Goal: Transaction & Acquisition: Purchase product/service

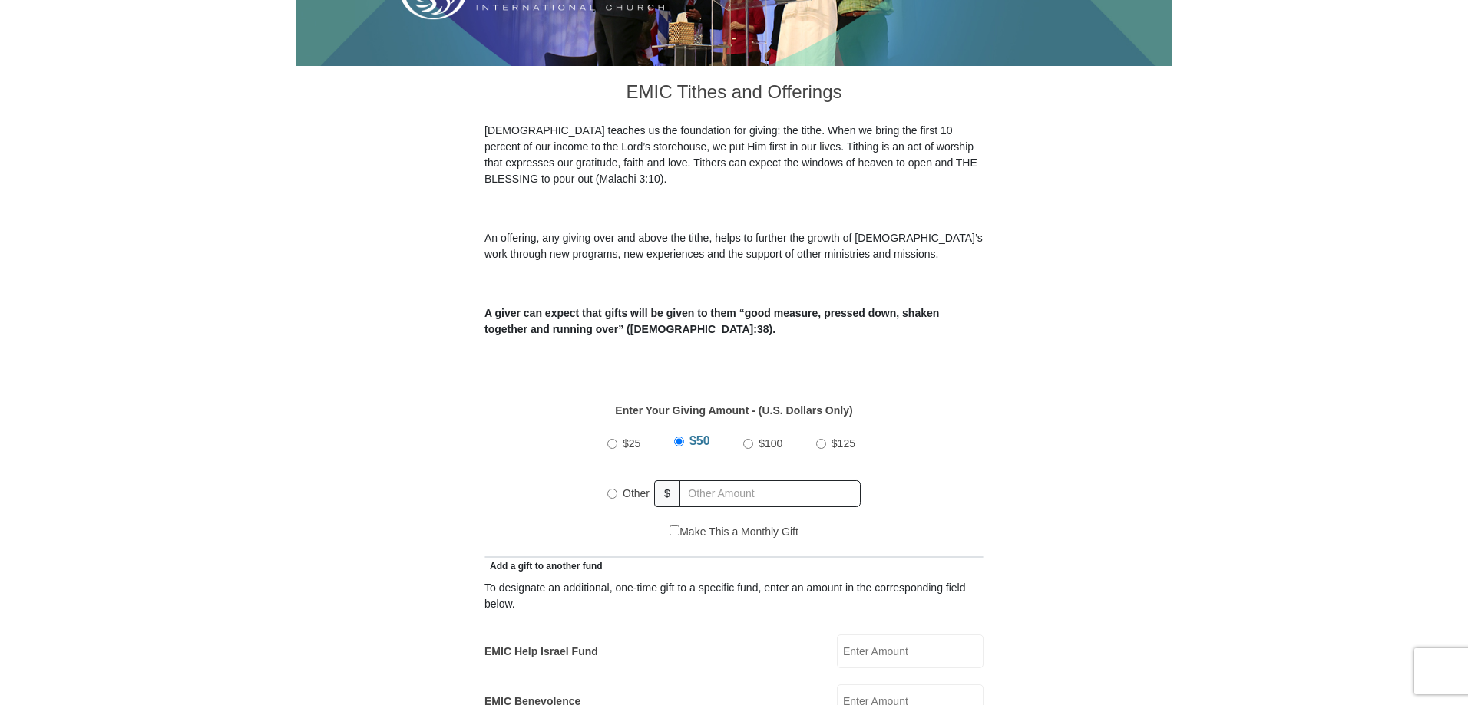
scroll to position [384, 0]
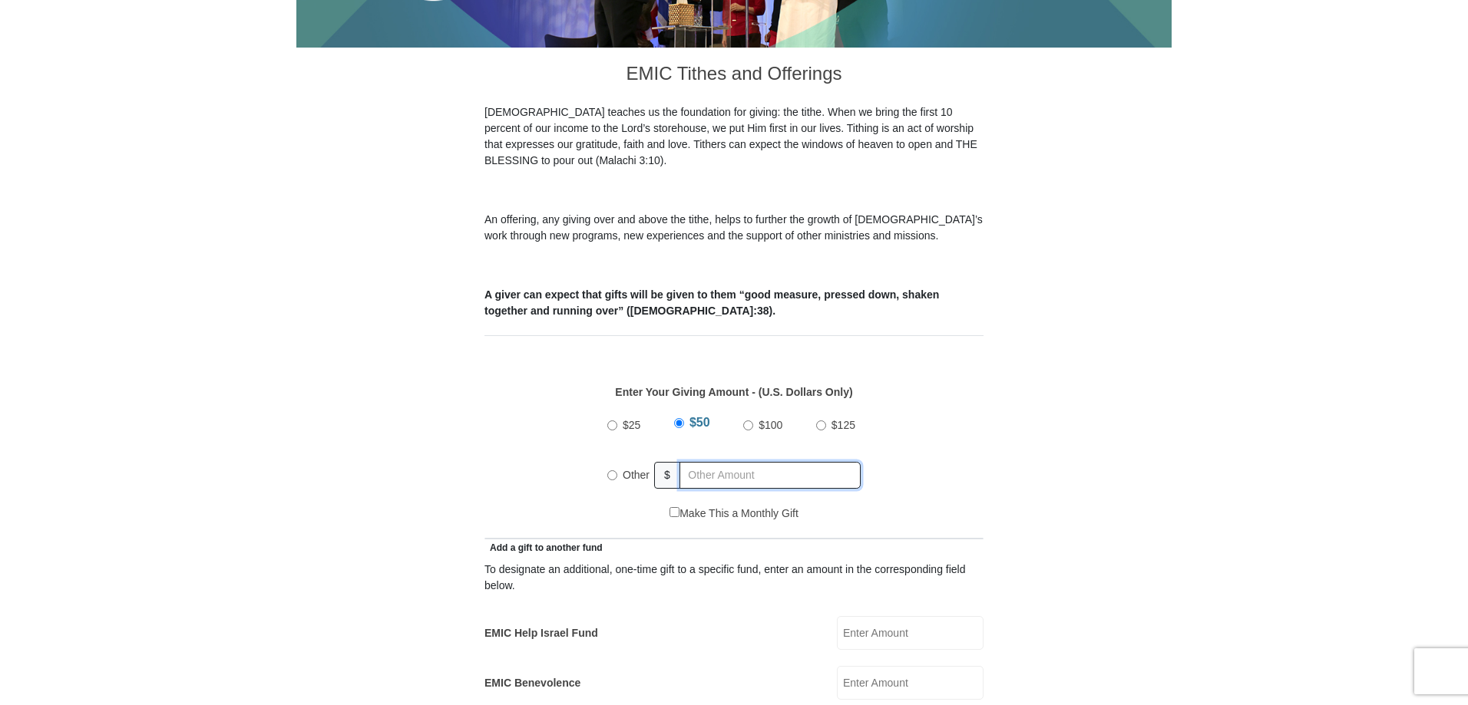
radio input "true"
click at [694, 466] on input "text" at bounding box center [773, 475] width 176 height 27
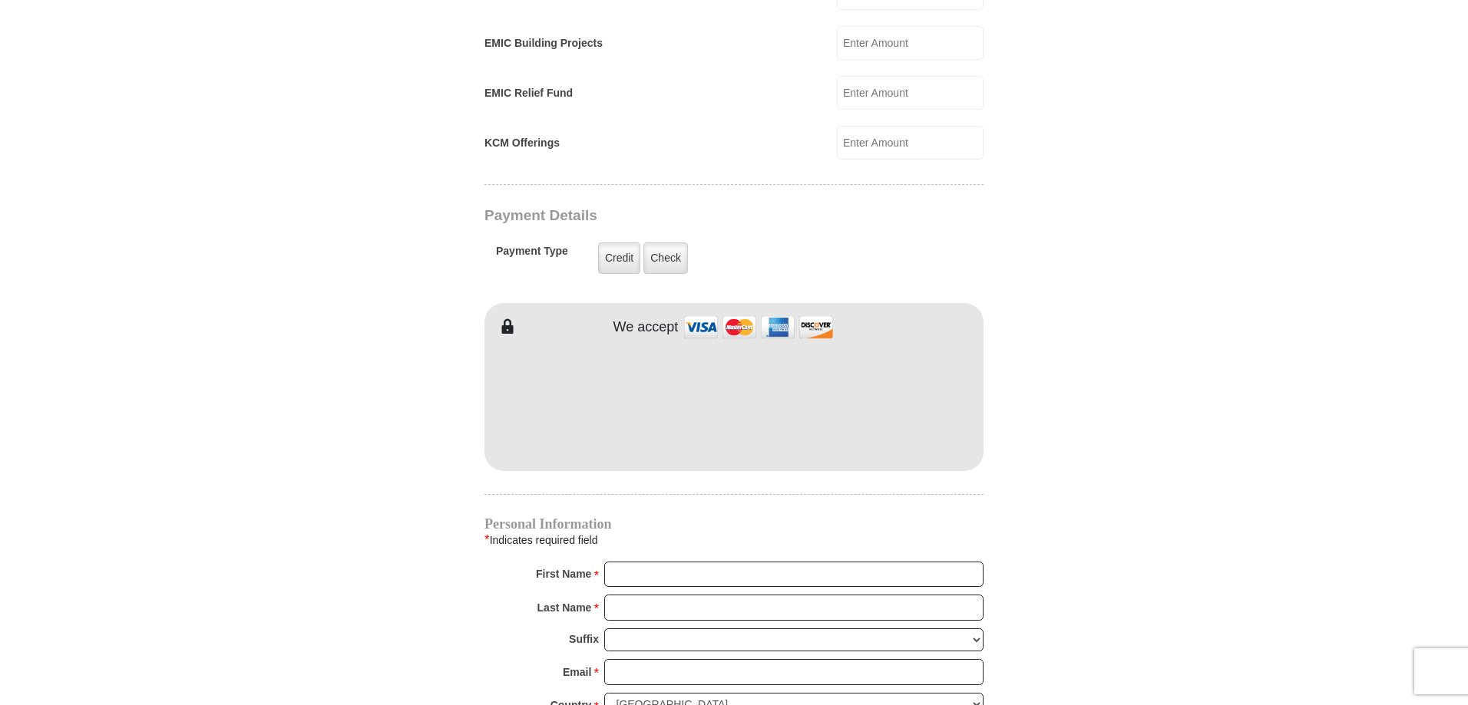
scroll to position [1075, 0]
type input "210.00"
click at [769, 490] on div "EMIC Tithes and Offerings The [DEMOGRAPHIC_DATA] teaches us the foundation for …" at bounding box center [733, 294] width 499 height 1874
click at [682, 561] on input "First Name *" at bounding box center [793, 574] width 379 height 26
type input "[PERSON_NAME]"
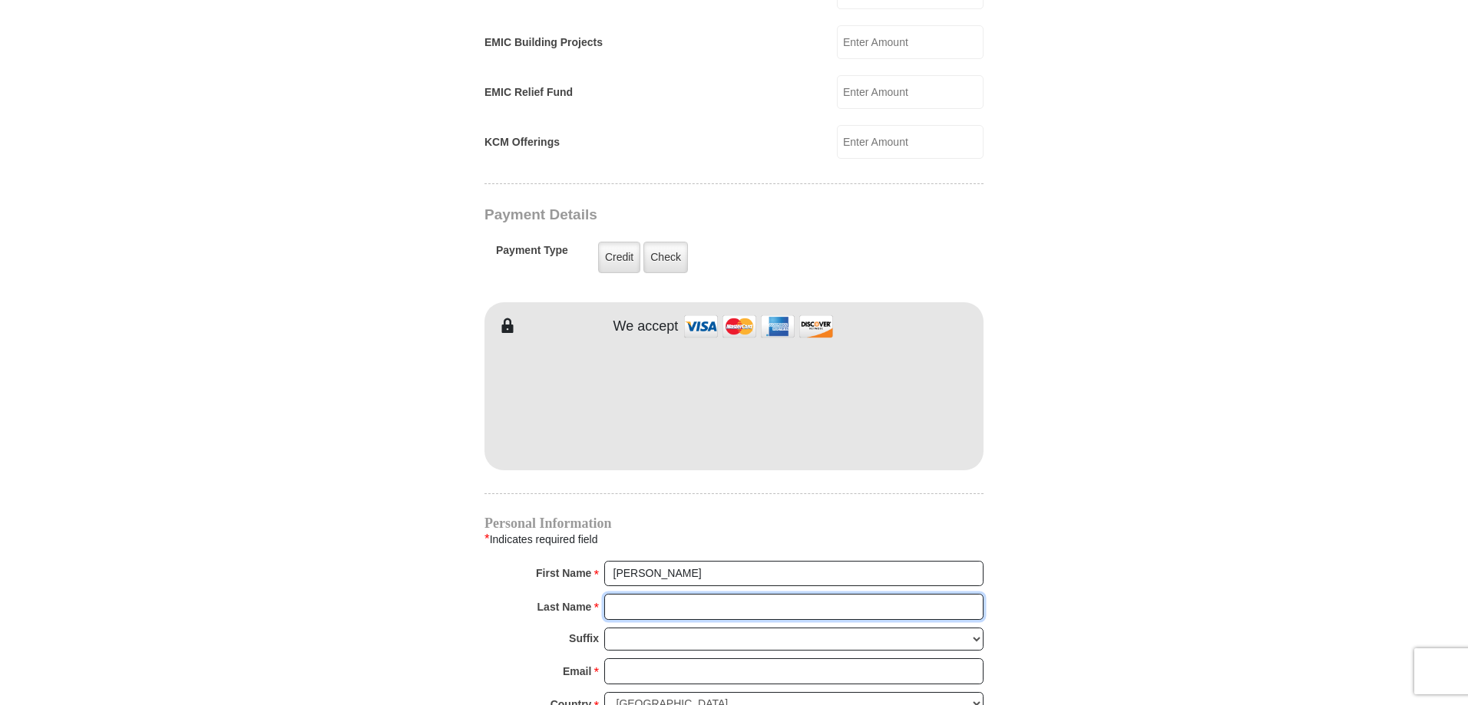
type input "[PERSON_NAME]"
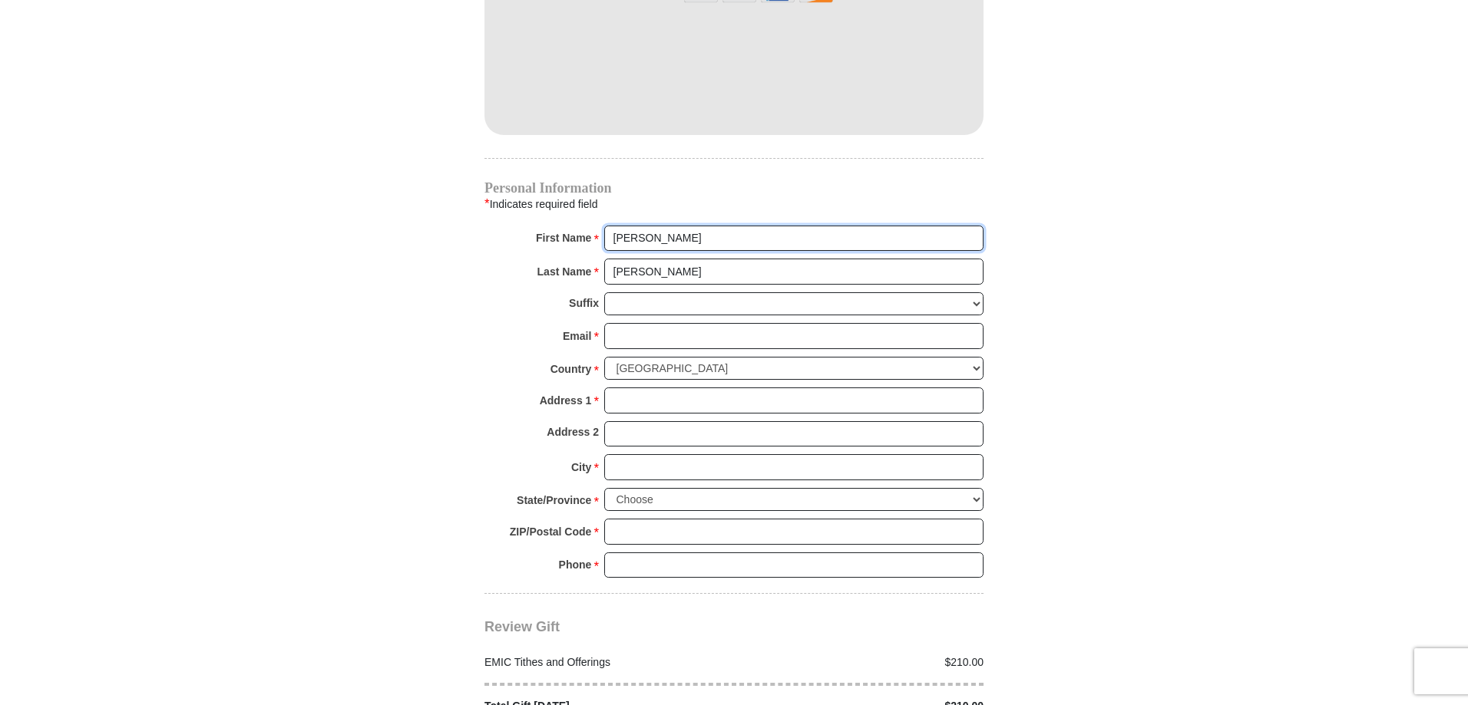
scroll to position [1458, 0]
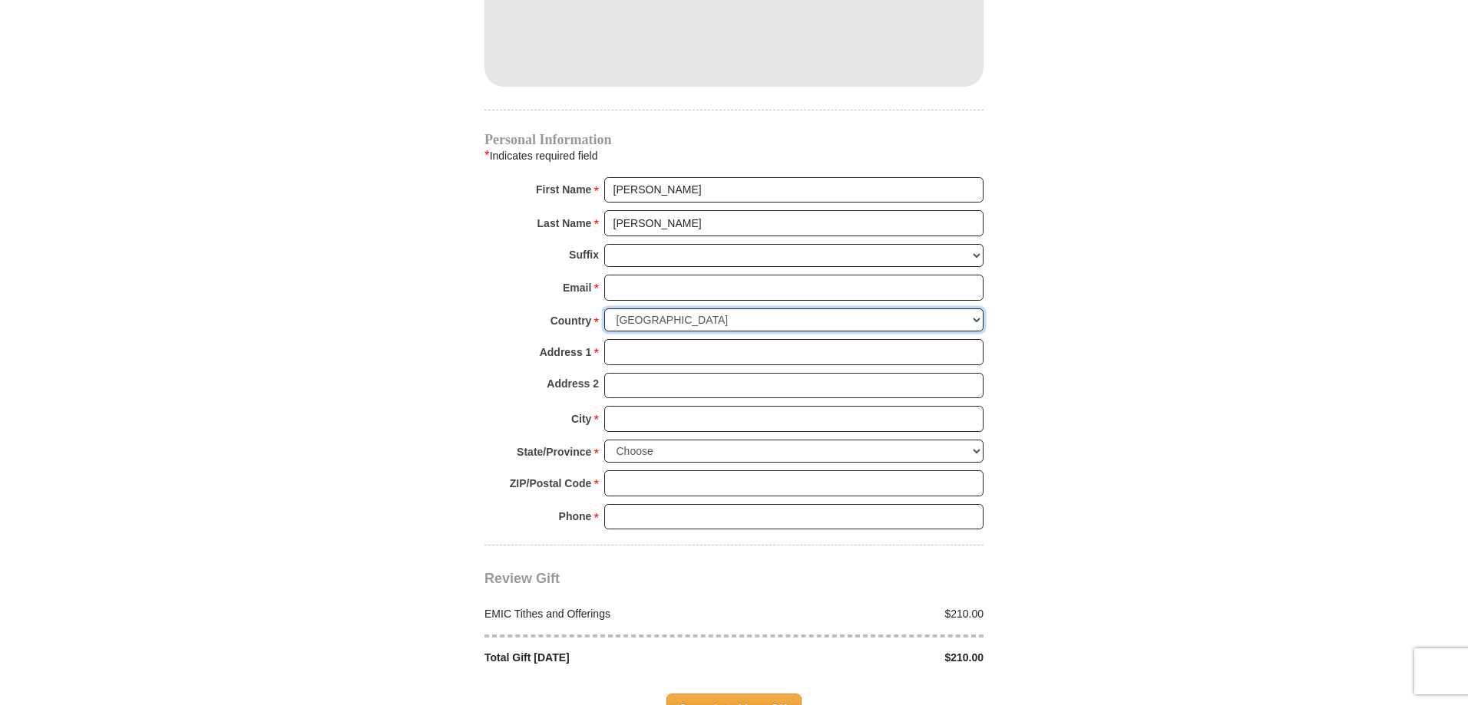
click at [689, 309] on select "[GEOGRAPHIC_DATA] [GEOGRAPHIC_DATA] [GEOGRAPHIC_DATA] [GEOGRAPHIC_DATA] [GEOGRA…" at bounding box center [793, 321] width 379 height 24
click at [604, 309] on select "[GEOGRAPHIC_DATA] [GEOGRAPHIC_DATA] [GEOGRAPHIC_DATA] [GEOGRAPHIC_DATA] [GEOGRA…" at bounding box center [793, 321] width 379 height 24
click at [713, 309] on select "[GEOGRAPHIC_DATA] [GEOGRAPHIC_DATA] [GEOGRAPHIC_DATA] [GEOGRAPHIC_DATA] [GEOGRA…" at bounding box center [793, 321] width 379 height 24
select select "US"
click at [604, 309] on select "[GEOGRAPHIC_DATA] [GEOGRAPHIC_DATA] [GEOGRAPHIC_DATA] [GEOGRAPHIC_DATA] [GEOGRA…" at bounding box center [793, 321] width 379 height 24
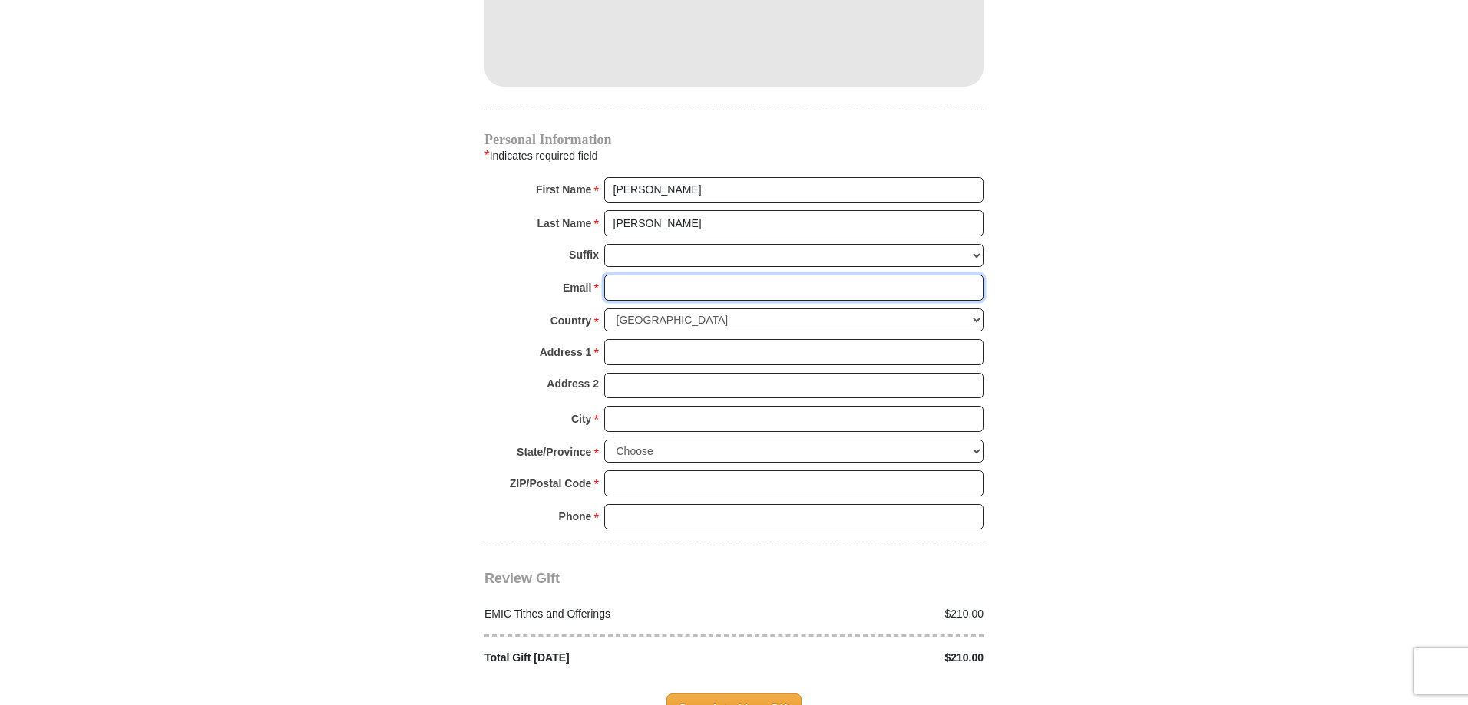
click at [650, 275] on input "Email *" at bounding box center [793, 288] width 379 height 26
type input "[EMAIL_ADDRESS][DOMAIN_NAME]"
click at [698, 339] on input "Address 1 *" at bounding box center [793, 352] width 379 height 26
type input "[STREET_ADDRESS]"
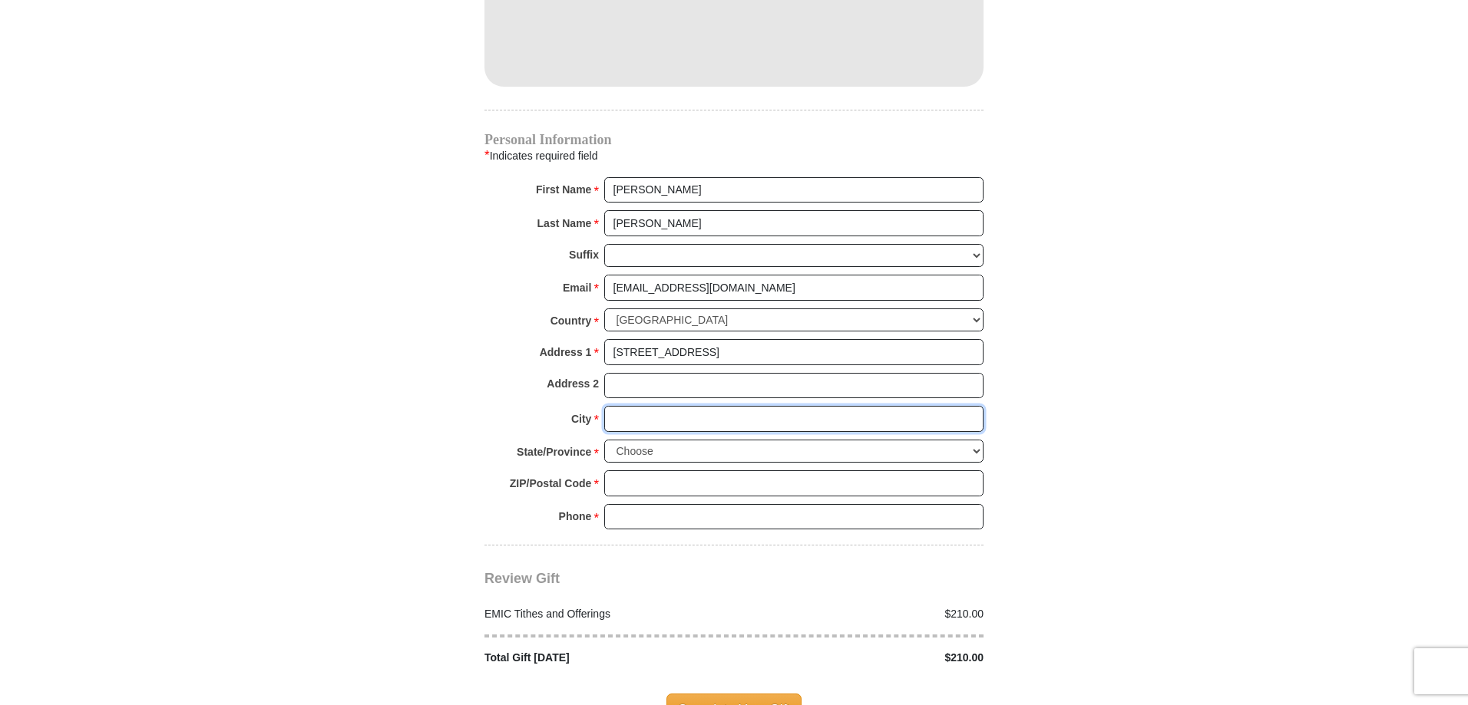
click at [698, 406] on input "City *" at bounding box center [793, 419] width 379 height 26
type input "Cheyenne"
click at [712, 440] on select "Choose [US_STATE] [US_STATE] [US_STATE] [US_STATE] [US_STATE] Armed Forces Amer…" at bounding box center [793, 452] width 379 height 24
select select "WY"
click at [604, 440] on select "Choose [US_STATE] [US_STATE] [US_STATE] [US_STATE] [US_STATE] Armed Forces Amer…" at bounding box center [793, 452] width 379 height 24
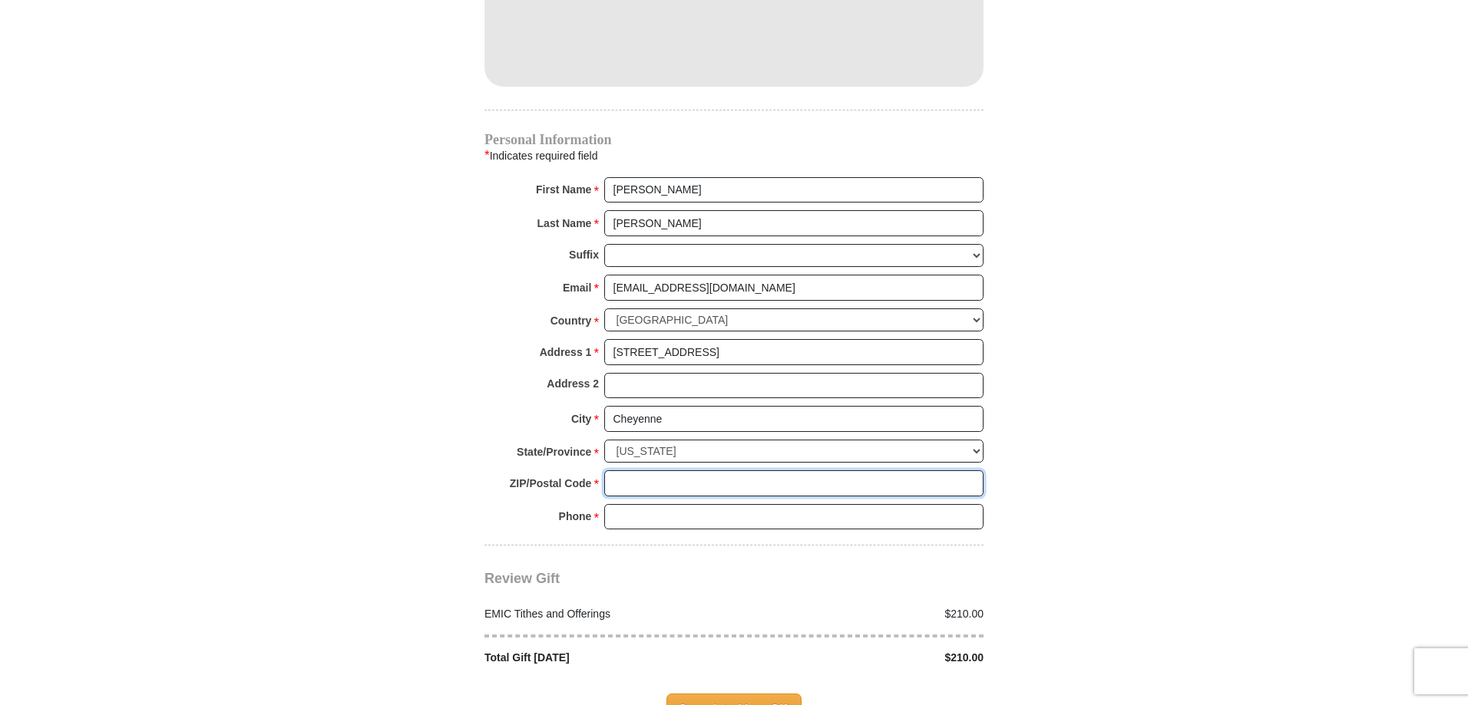
click at [920, 471] on input "ZIP/Postal Code *" at bounding box center [793, 484] width 379 height 26
type input "82009"
click at [707, 504] on input "Phone * *" at bounding box center [793, 517] width 379 height 26
type input "[PHONE_NUMBER]"
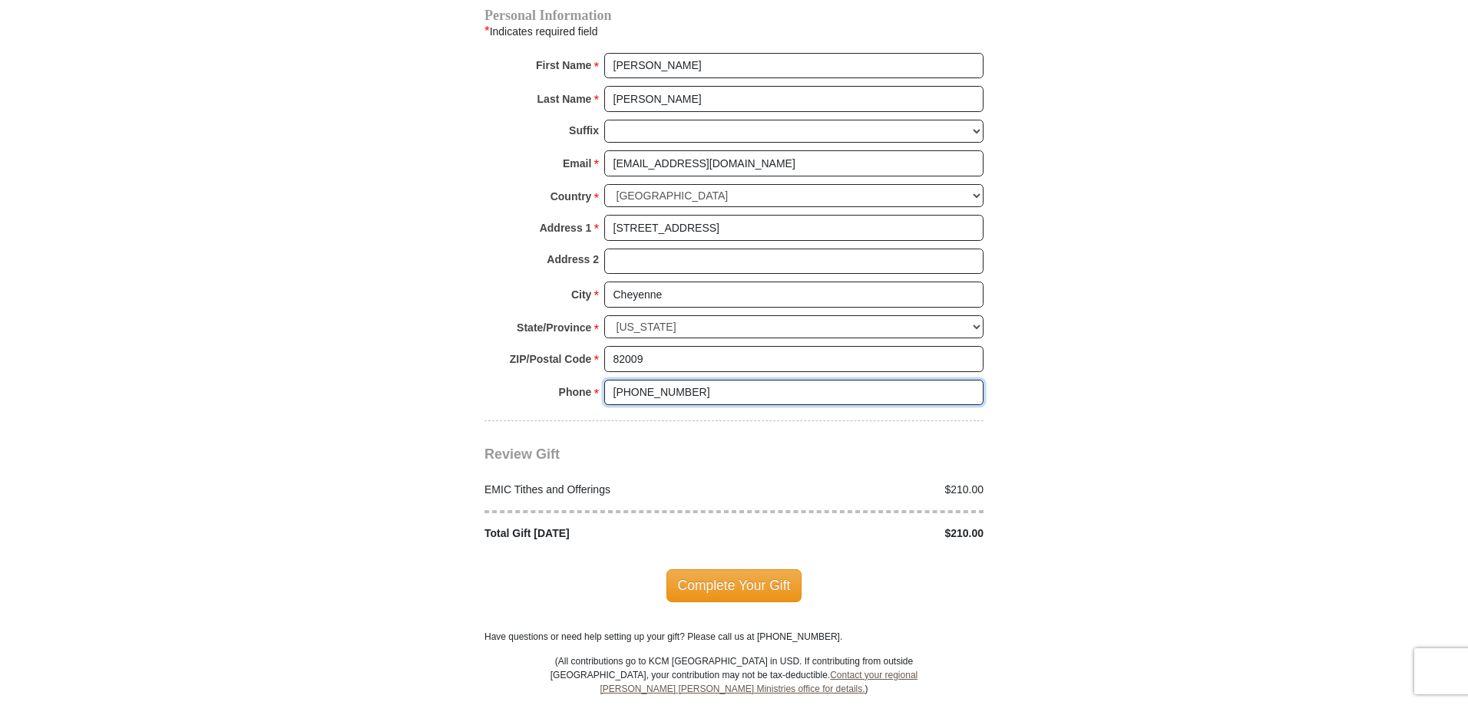
scroll to position [1612, 0]
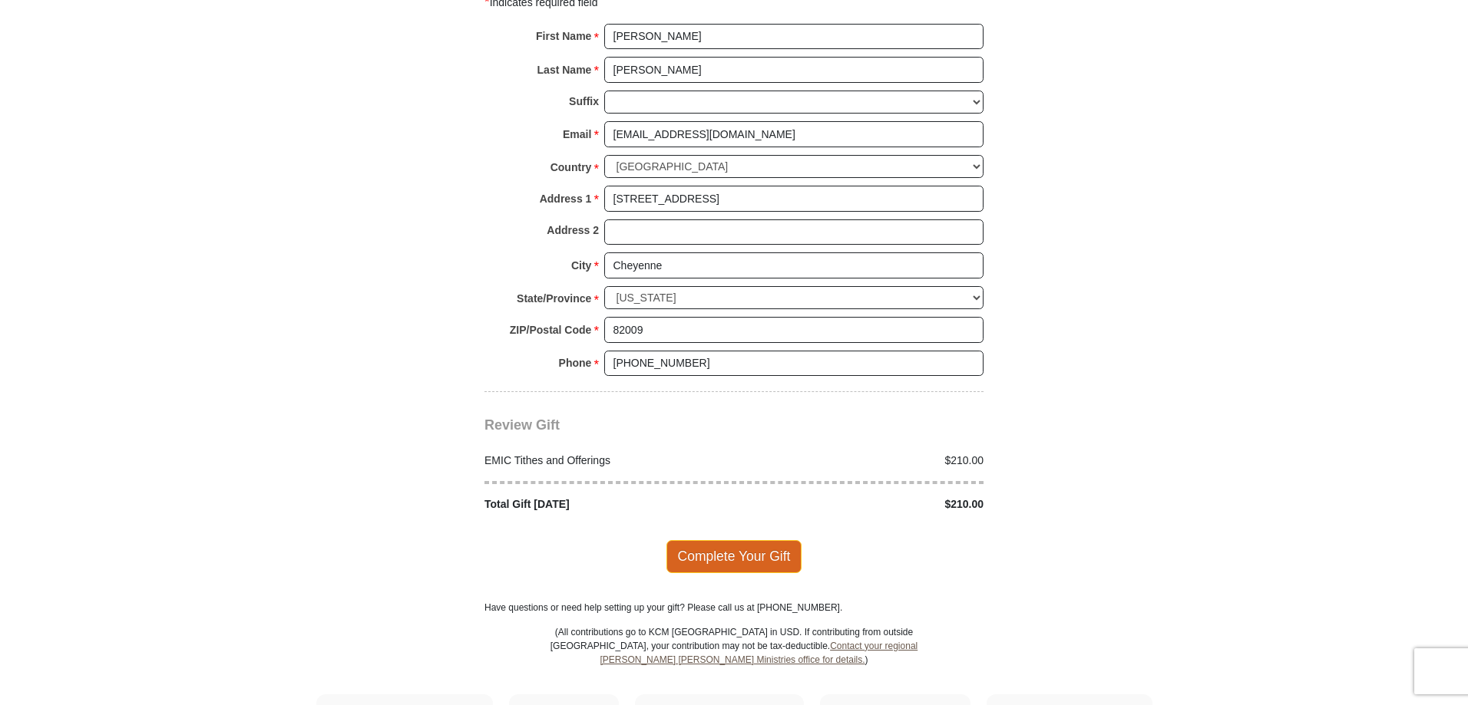
click at [745, 540] on span "Complete Your Gift" at bounding box center [734, 556] width 136 height 32
